Goal: Task Accomplishment & Management: Complete application form

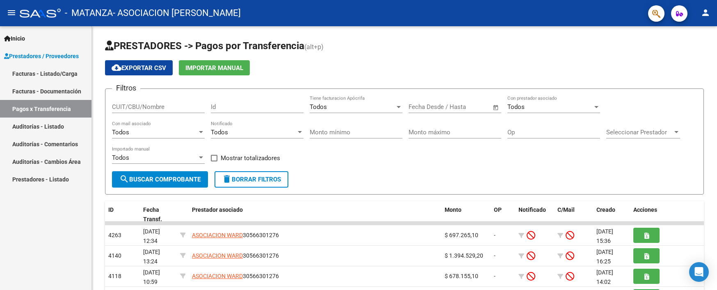
click at [50, 108] on link "Pagos x Transferencia" at bounding box center [45, 109] width 91 height 18
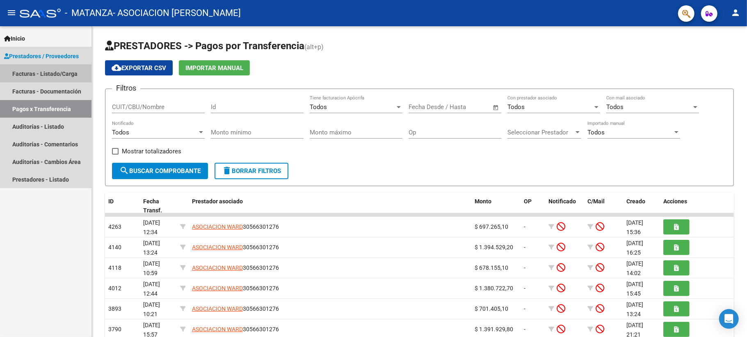
click at [37, 73] on link "Facturas - Listado/Carga" at bounding box center [45, 74] width 91 height 18
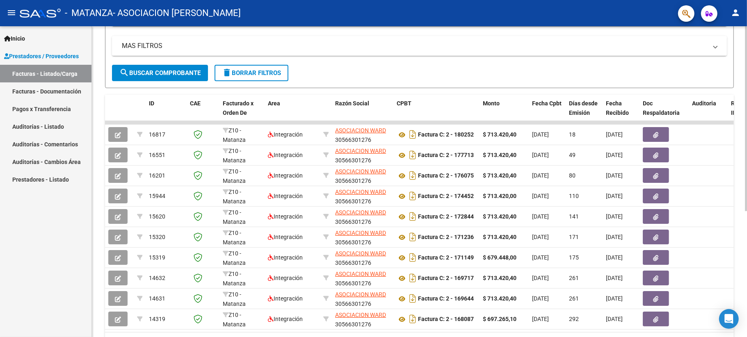
scroll to position [164, 0]
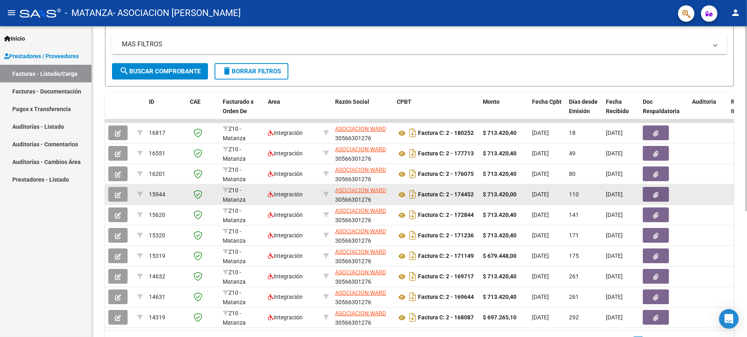
click at [116, 193] on icon "button" at bounding box center [118, 195] width 6 height 6
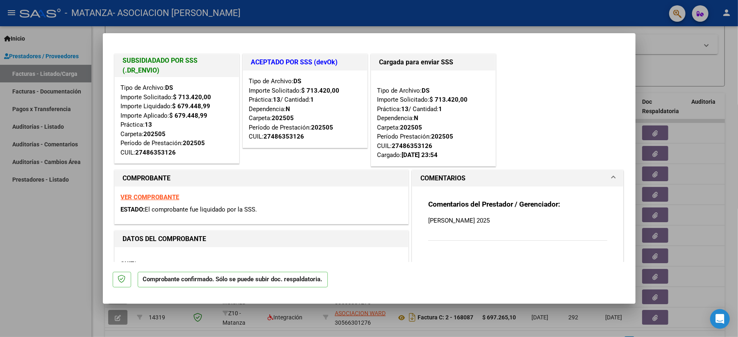
click at [53, 218] on div at bounding box center [369, 168] width 738 height 337
type input "$ 0,00"
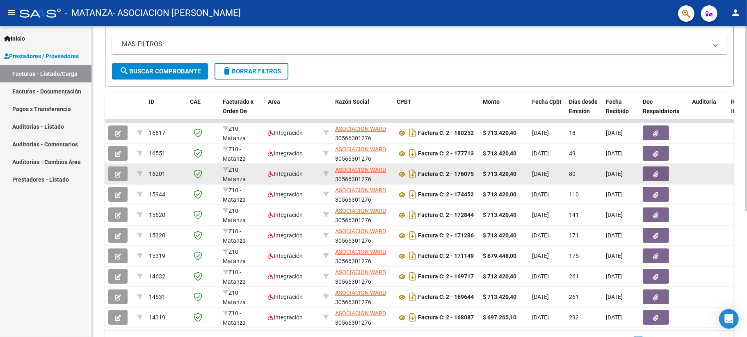
click at [117, 174] on icon "button" at bounding box center [118, 174] width 6 height 6
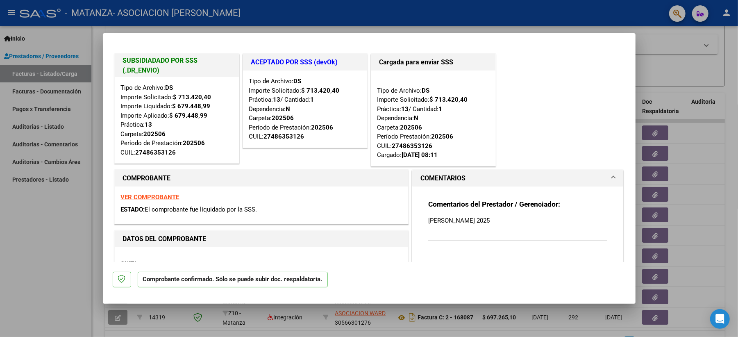
click at [61, 241] on div at bounding box center [369, 168] width 738 height 337
type input "$ 0,00"
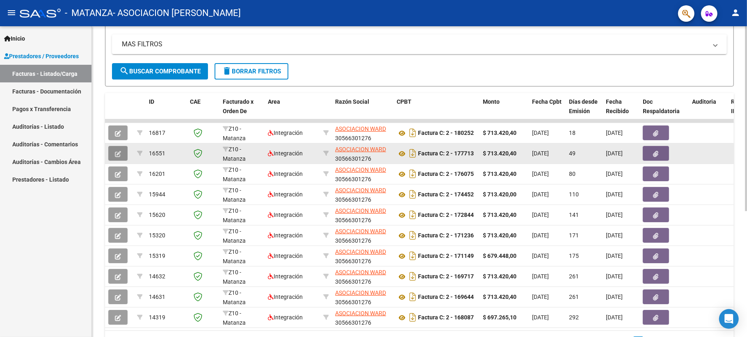
click at [120, 153] on icon "button" at bounding box center [118, 154] width 6 height 6
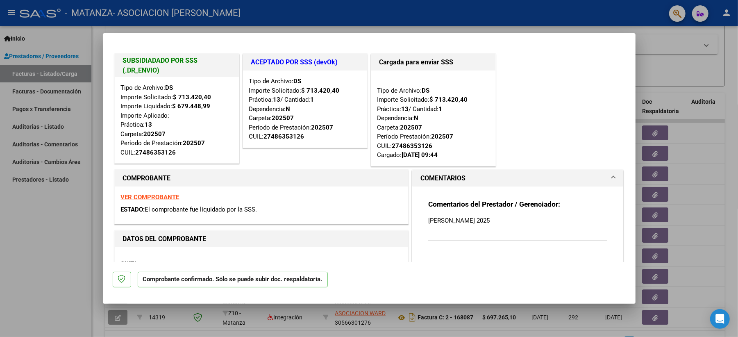
click at [52, 226] on div at bounding box center [369, 168] width 738 height 337
type input "$ 0,00"
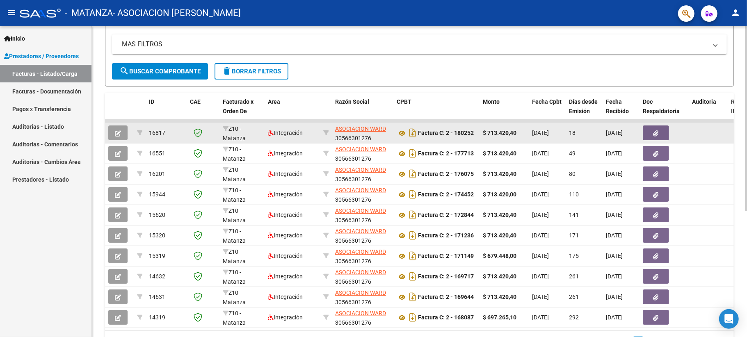
click at [118, 130] on icon "button" at bounding box center [118, 133] width 6 height 6
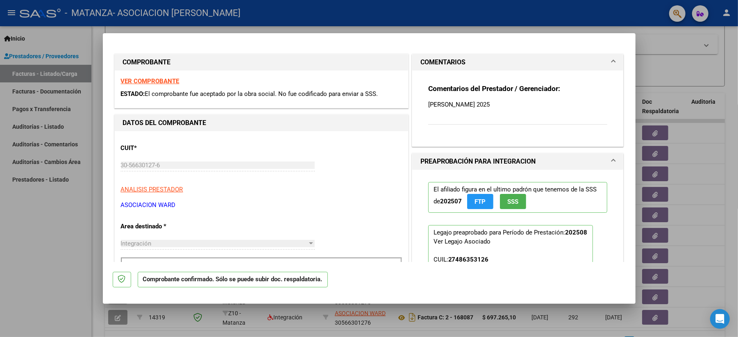
click at [55, 231] on div at bounding box center [369, 168] width 738 height 337
type input "$ 0,00"
